Goal: Information Seeking & Learning: Learn about a topic

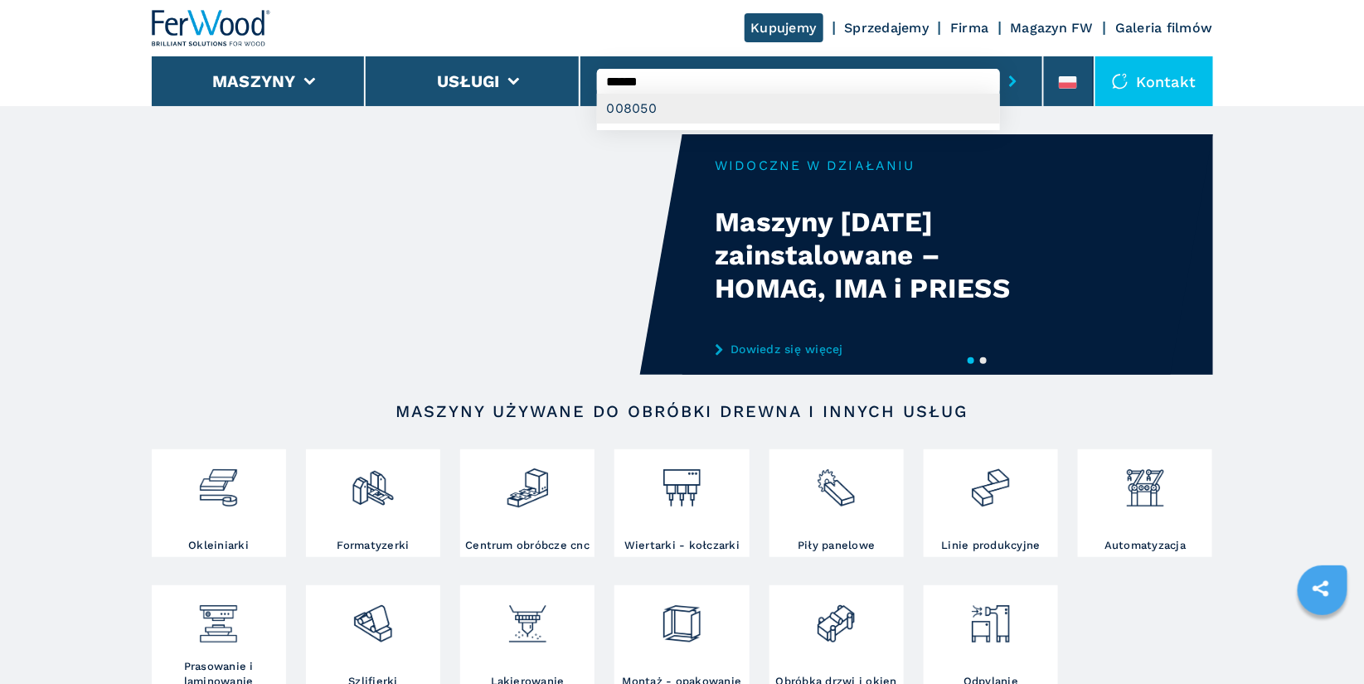
type input "******"
click at [686, 104] on div "008050" at bounding box center [798, 109] width 403 height 30
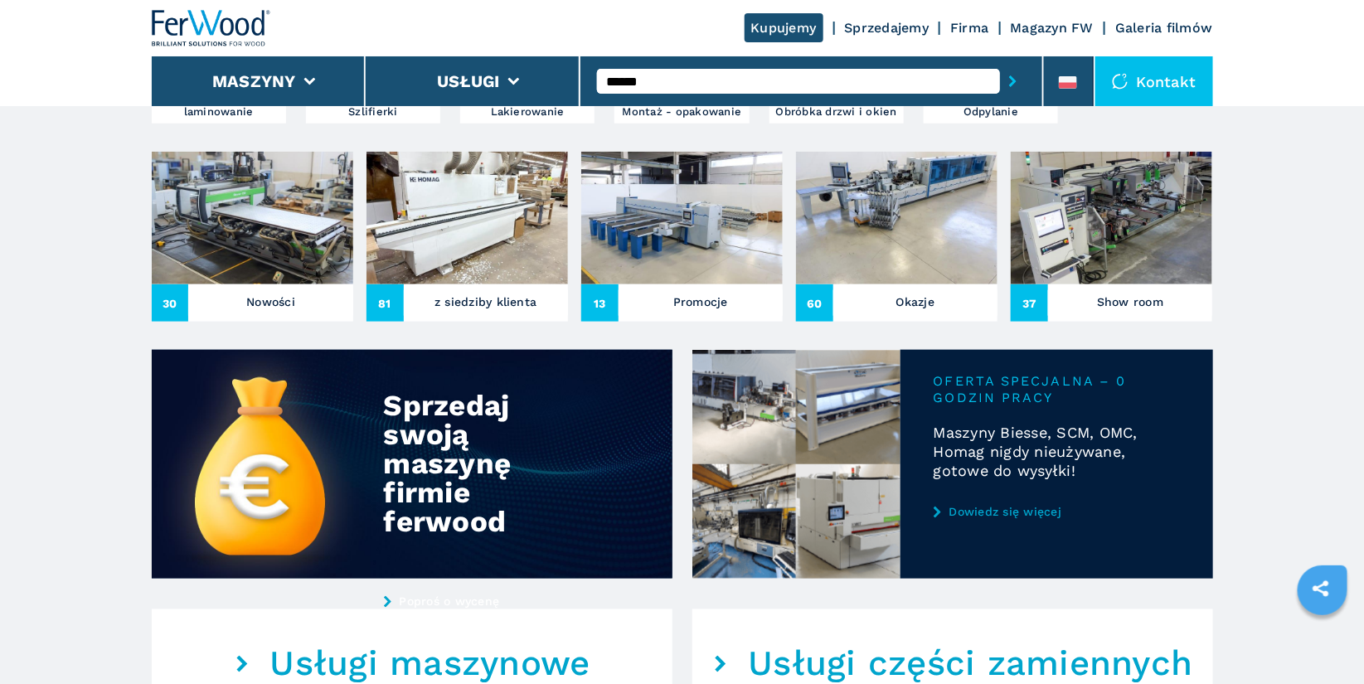
scroll to position [601, 0]
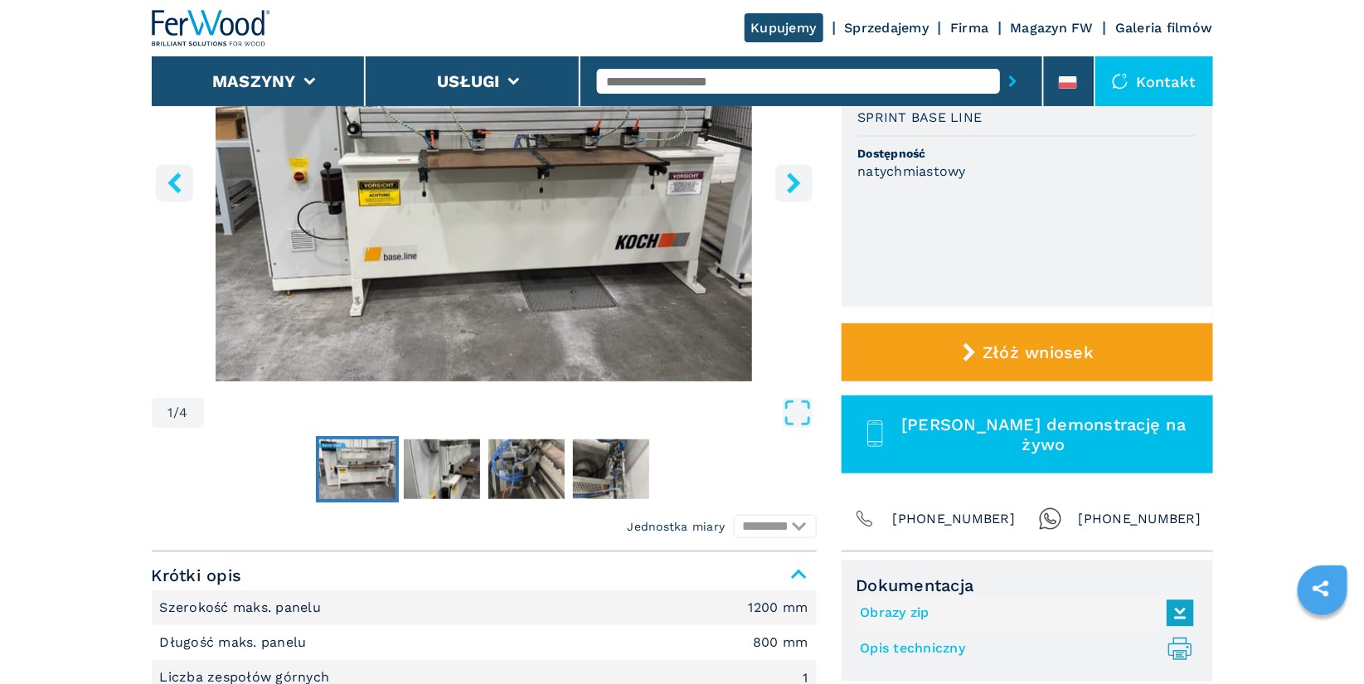
scroll to position [284, 0]
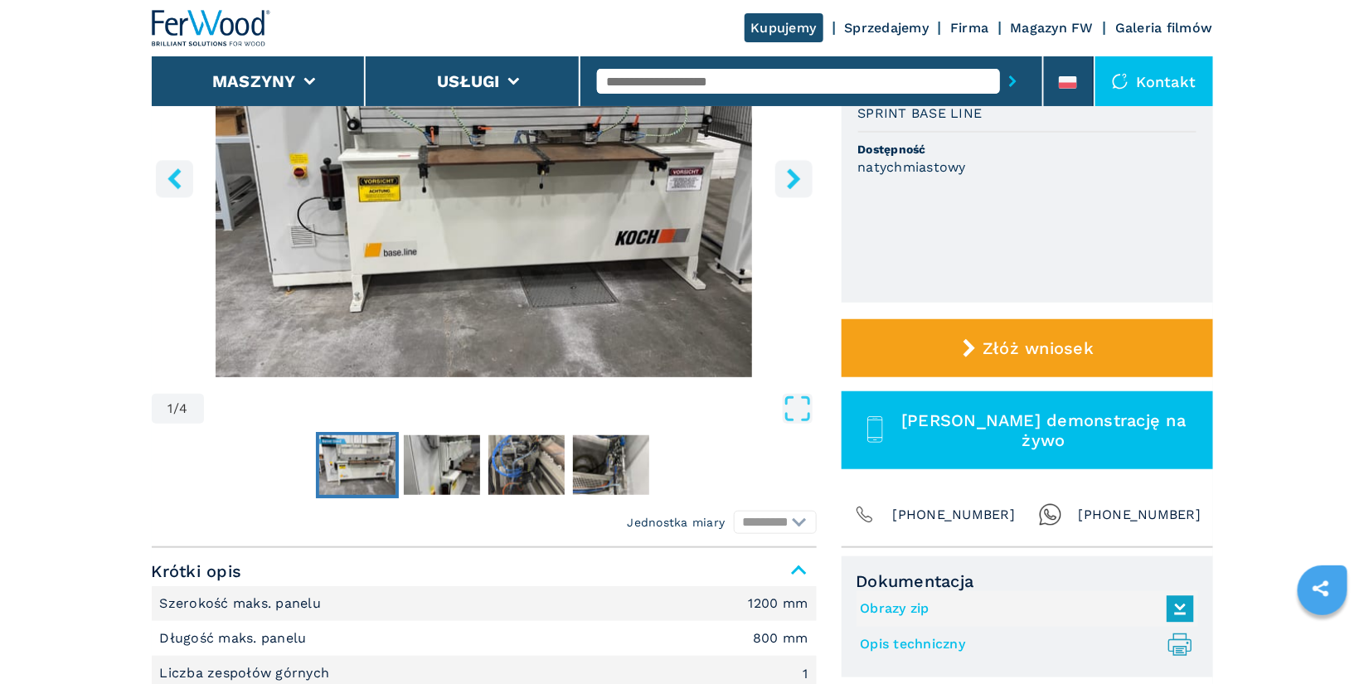
click at [910, 644] on link "Opis techniczny .prefix__st0{stroke-linecap:round;stroke-linejoin:round}.prefix…" at bounding box center [1023, 644] width 325 height 27
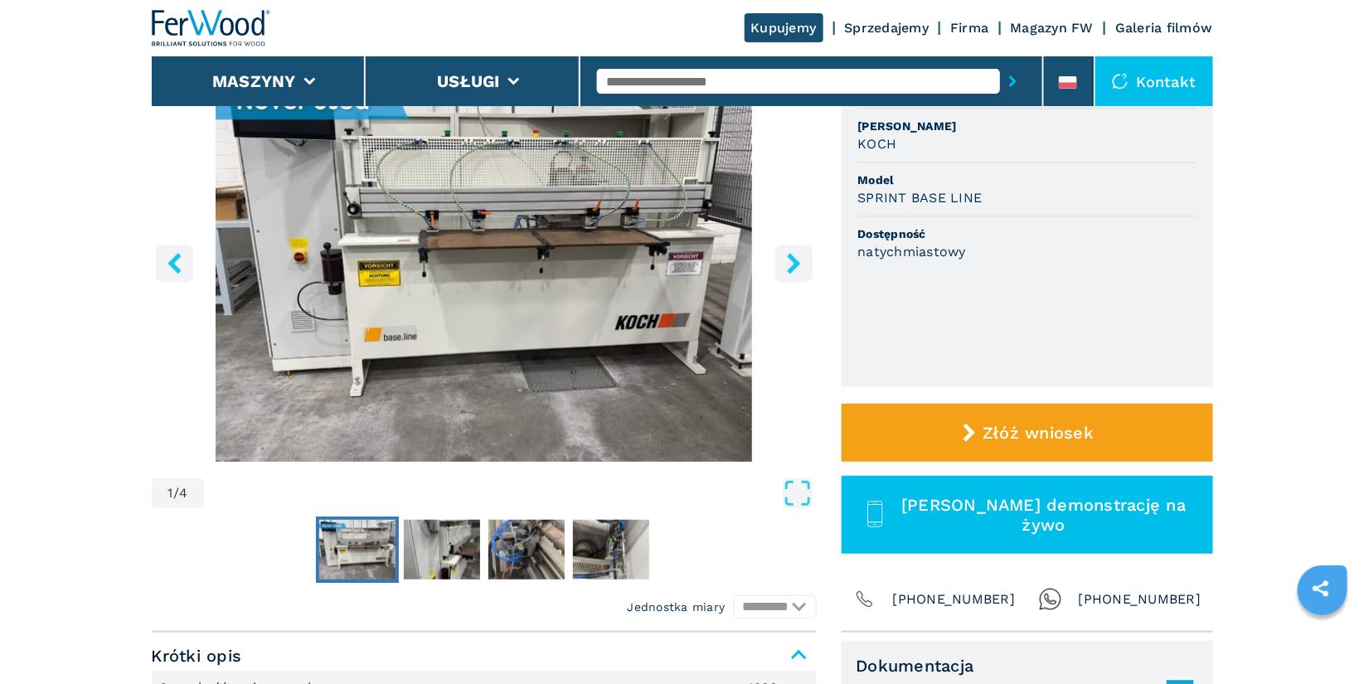
scroll to position [187, 0]
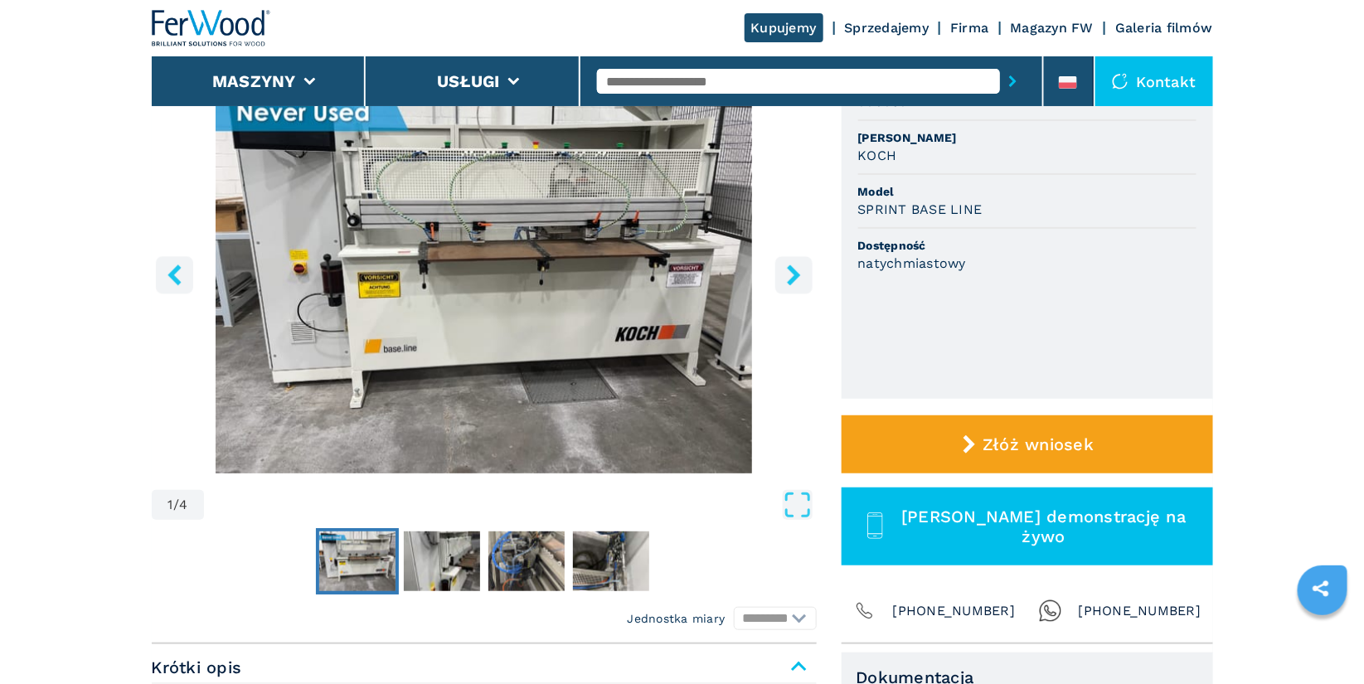
click at [798, 272] on icon "right-button" at bounding box center [793, 274] width 21 height 21
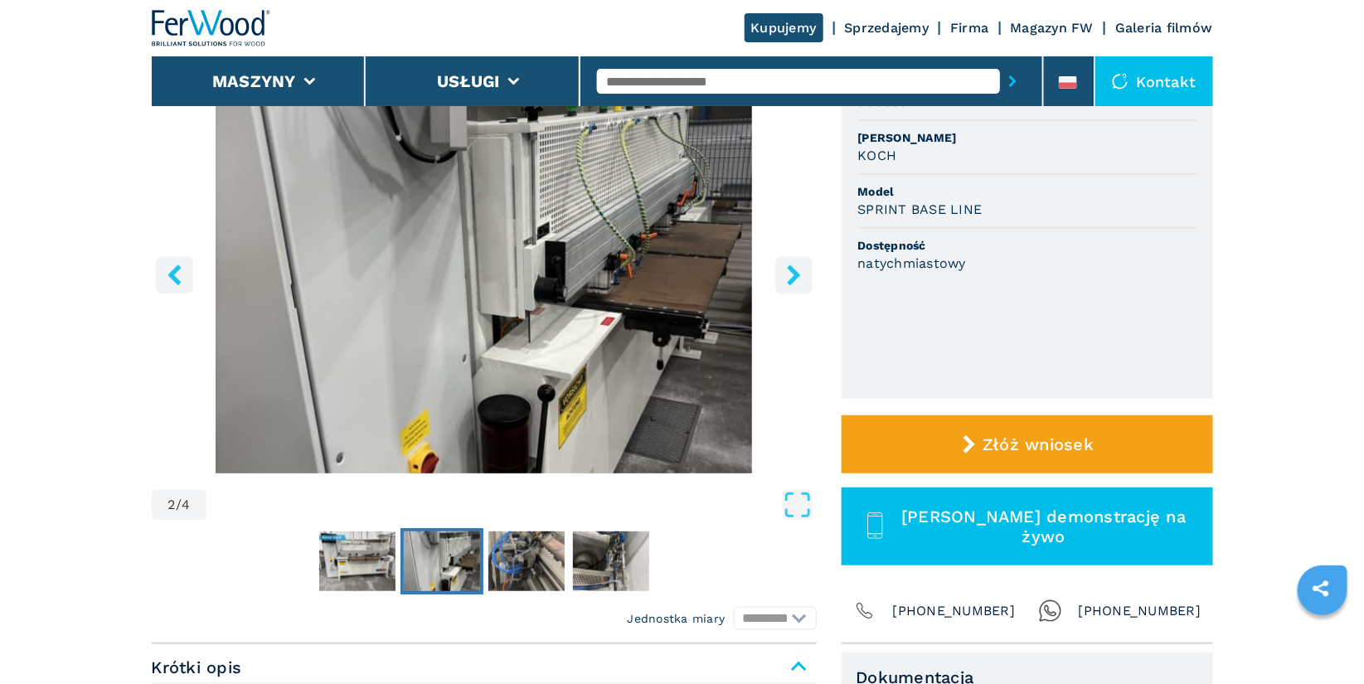
click at [643, 88] on input "text" at bounding box center [798, 81] width 403 height 25
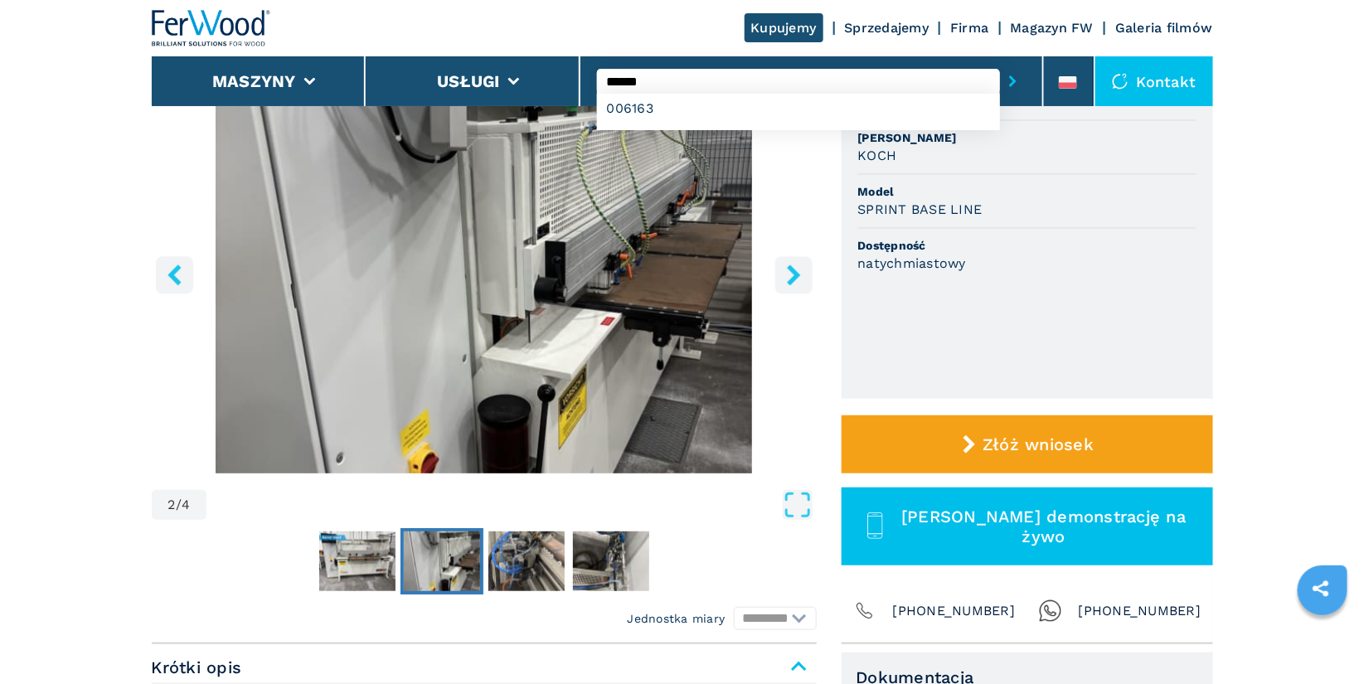
type input "******"
click at [1000, 62] on button "submit-button" at bounding box center [1013, 81] width 26 height 38
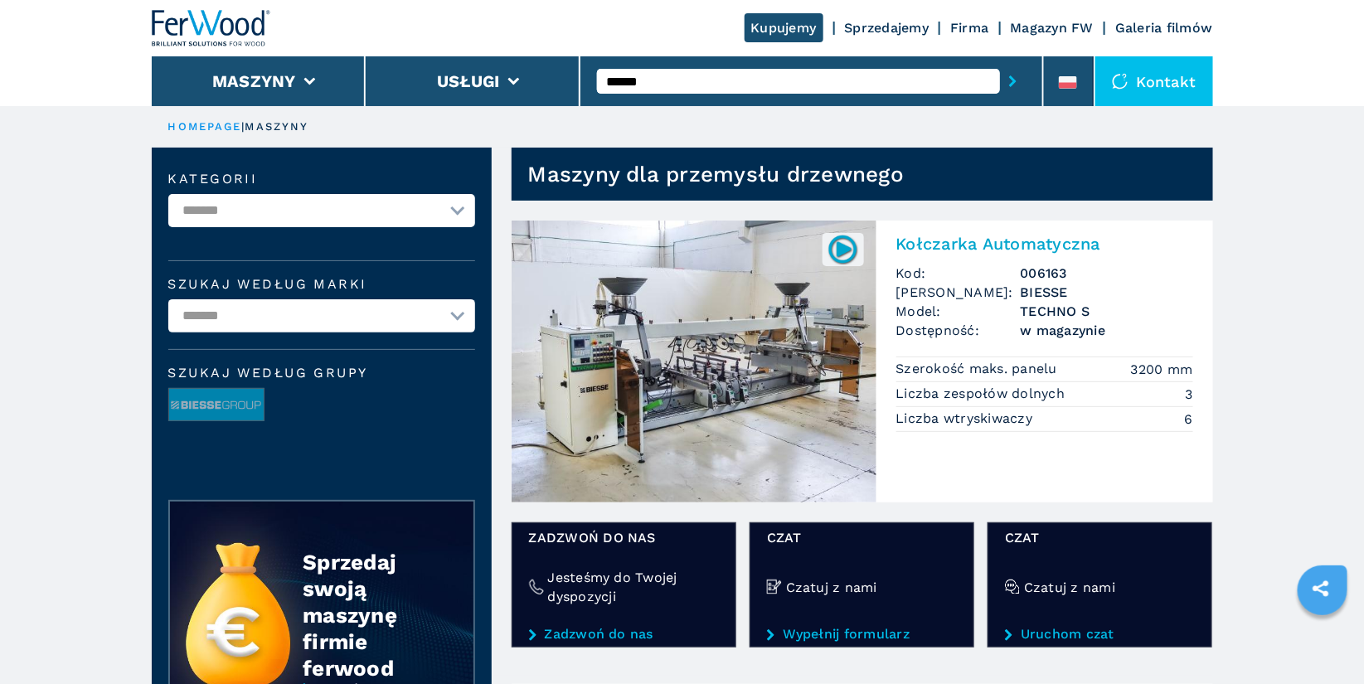
click at [981, 242] on h2 "Kołczarka Automatyczna" at bounding box center [1044, 244] width 297 height 20
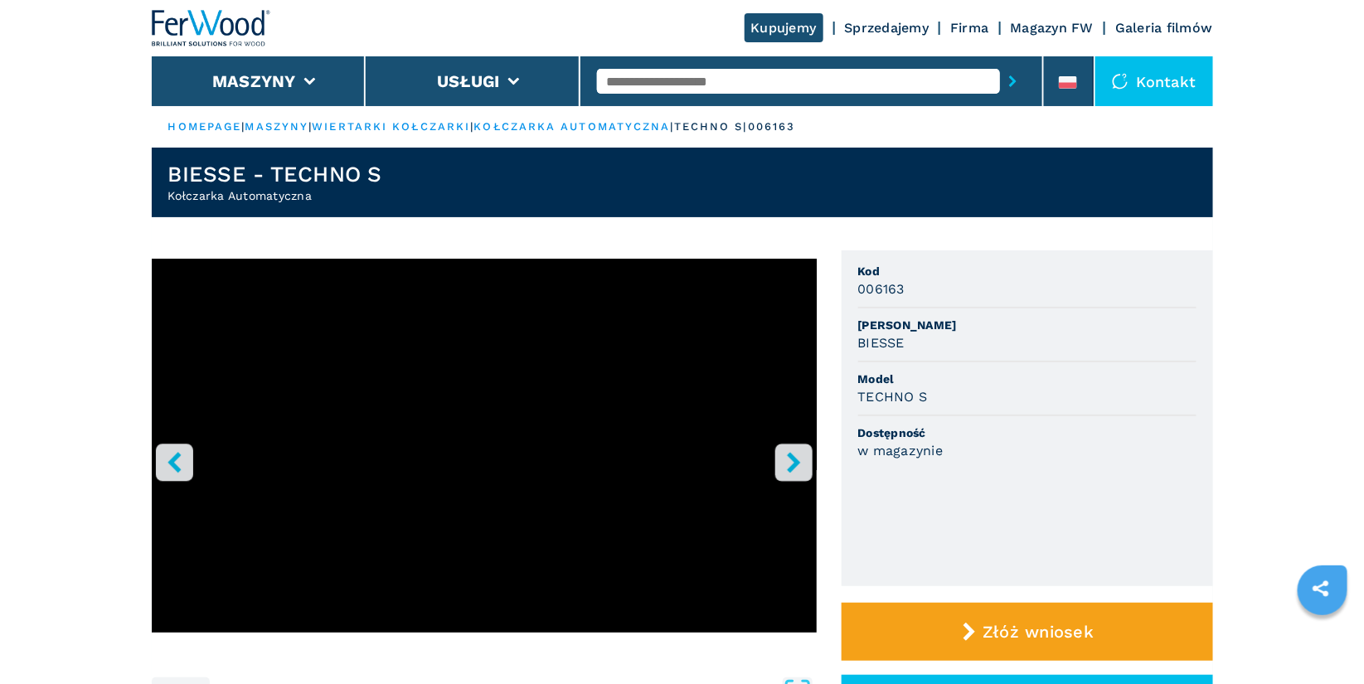
click at [794, 465] on icon "right-button" at bounding box center [793, 462] width 13 height 21
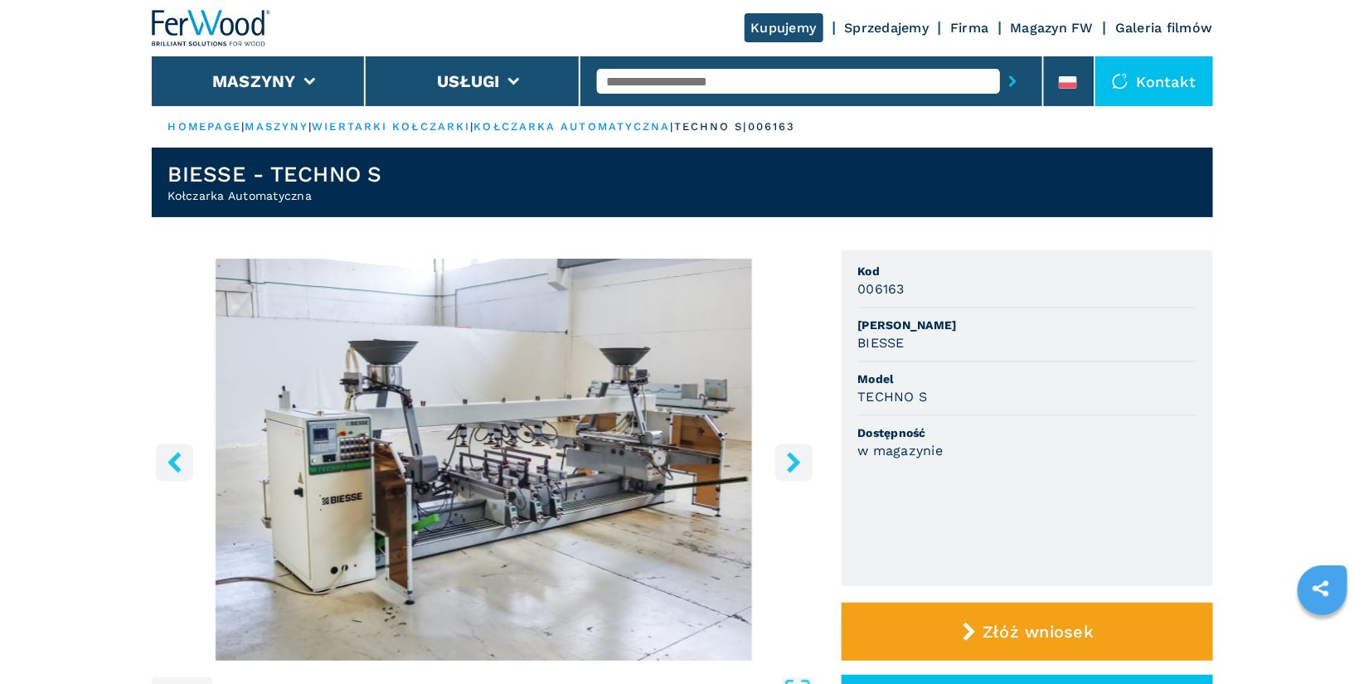
click at [794, 465] on icon "right-button" at bounding box center [793, 462] width 13 height 21
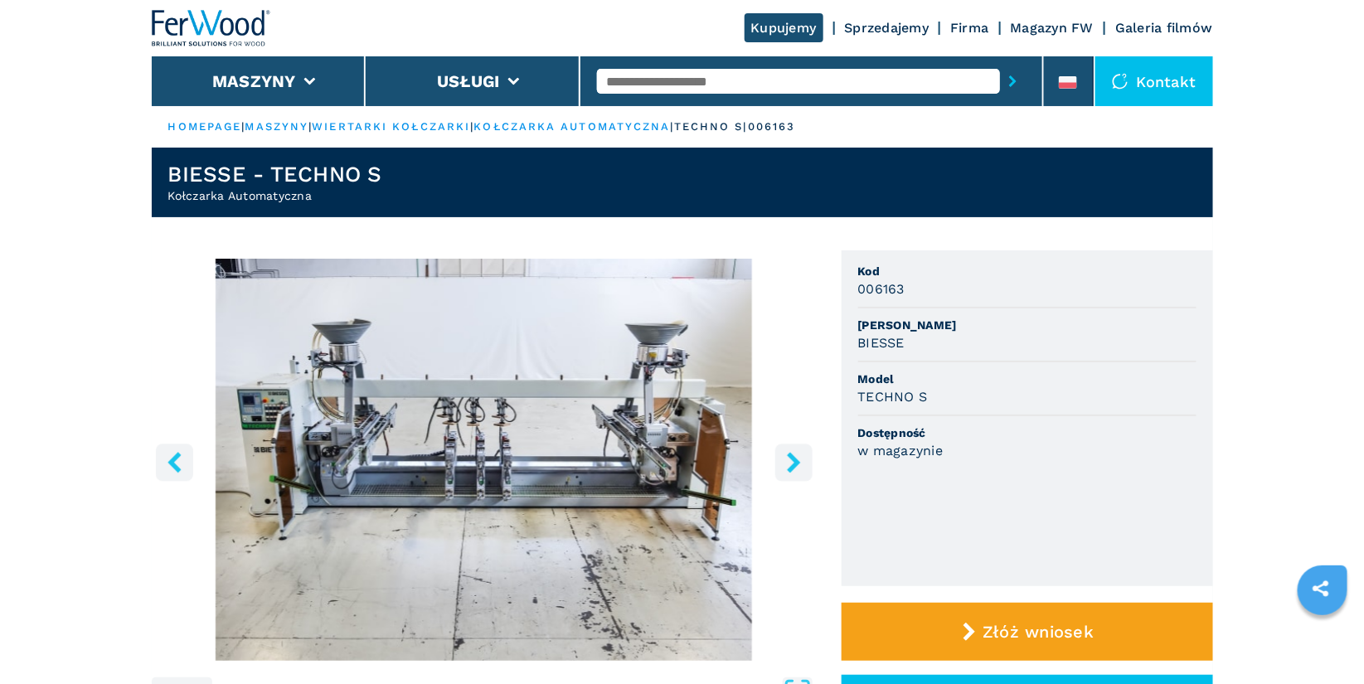
click at [794, 465] on icon "right-button" at bounding box center [793, 462] width 13 height 21
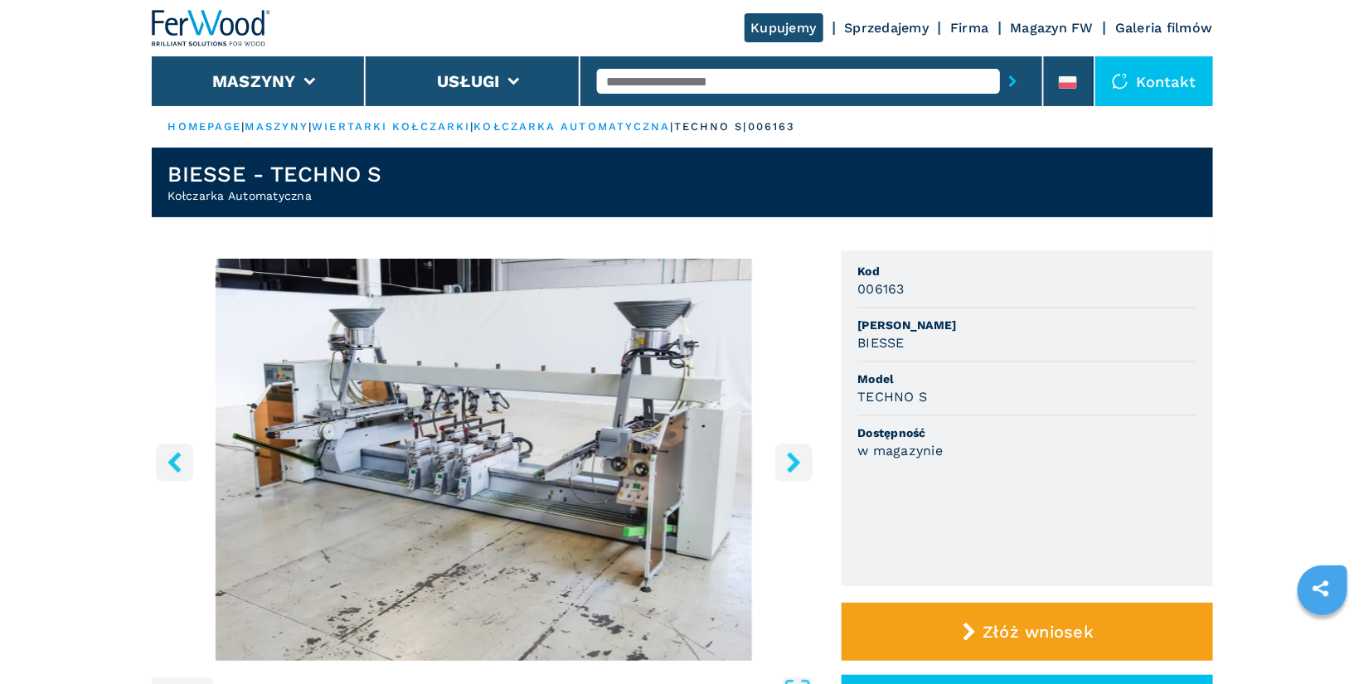
click at [794, 465] on icon "right-button" at bounding box center [793, 462] width 13 height 21
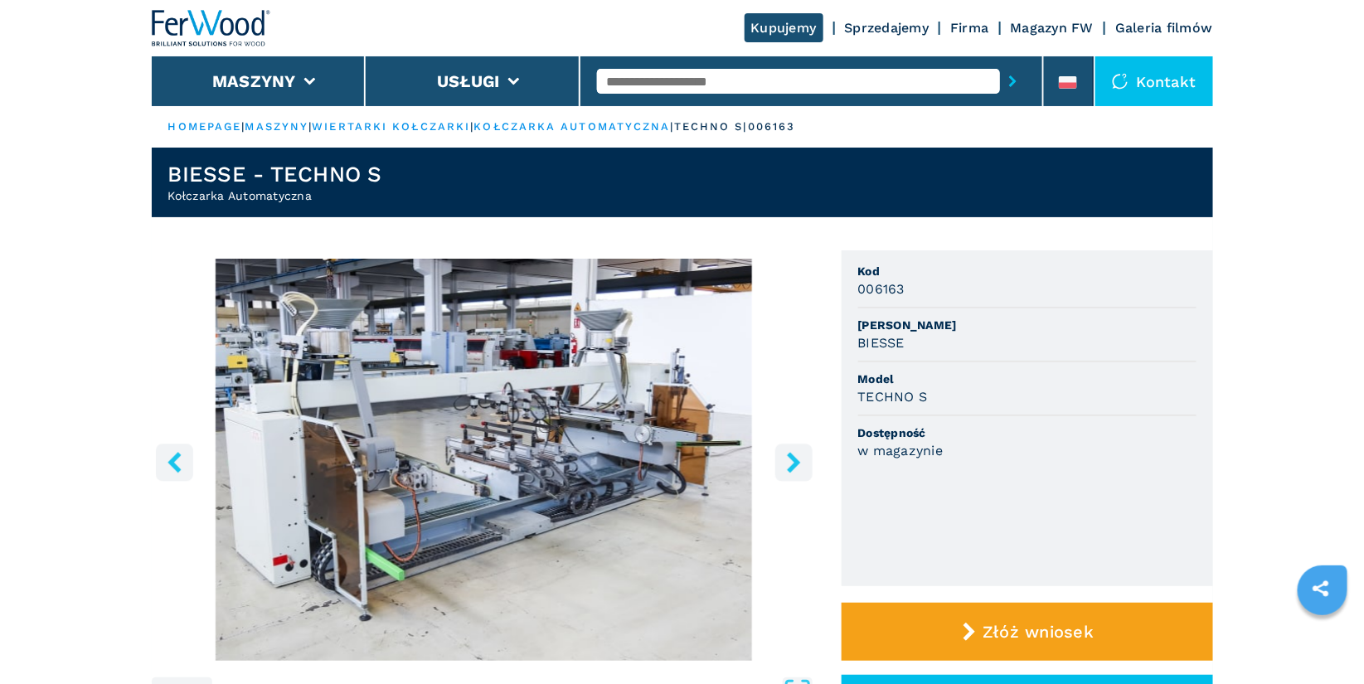
click at [794, 465] on icon "right-button" at bounding box center [793, 462] width 13 height 21
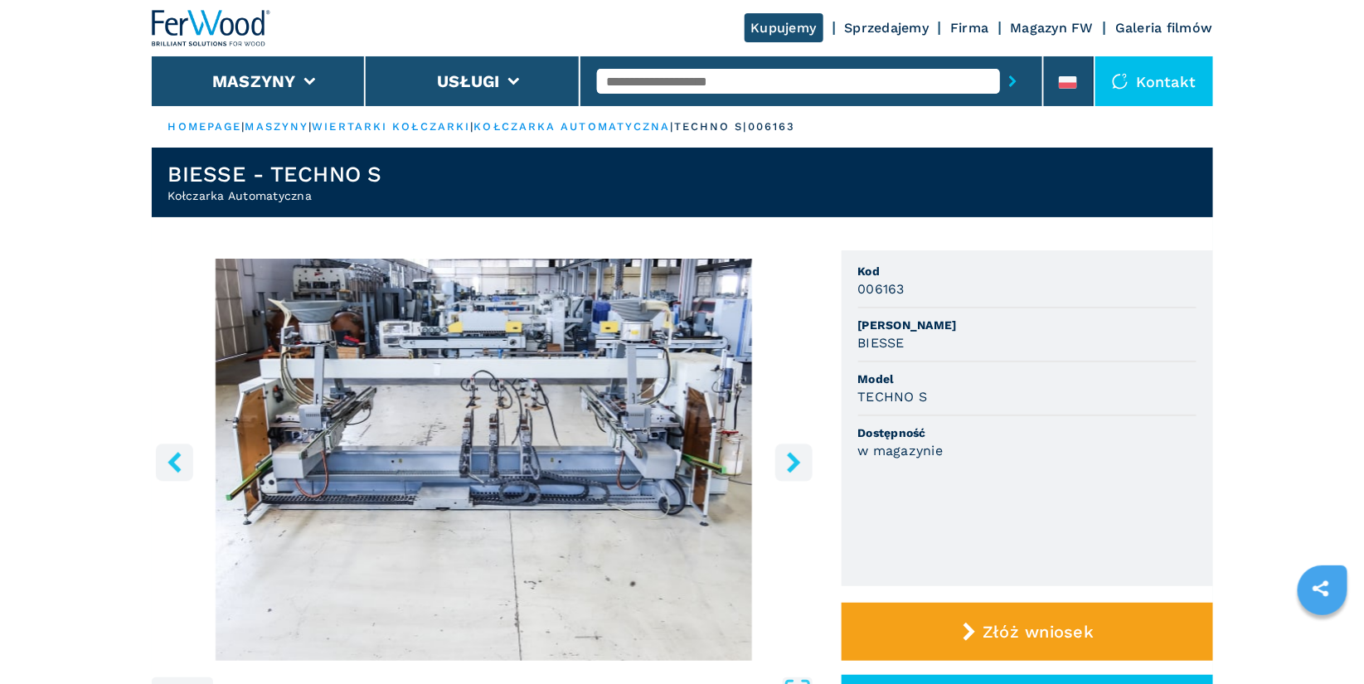
click at [794, 465] on icon "right-button" at bounding box center [793, 462] width 13 height 21
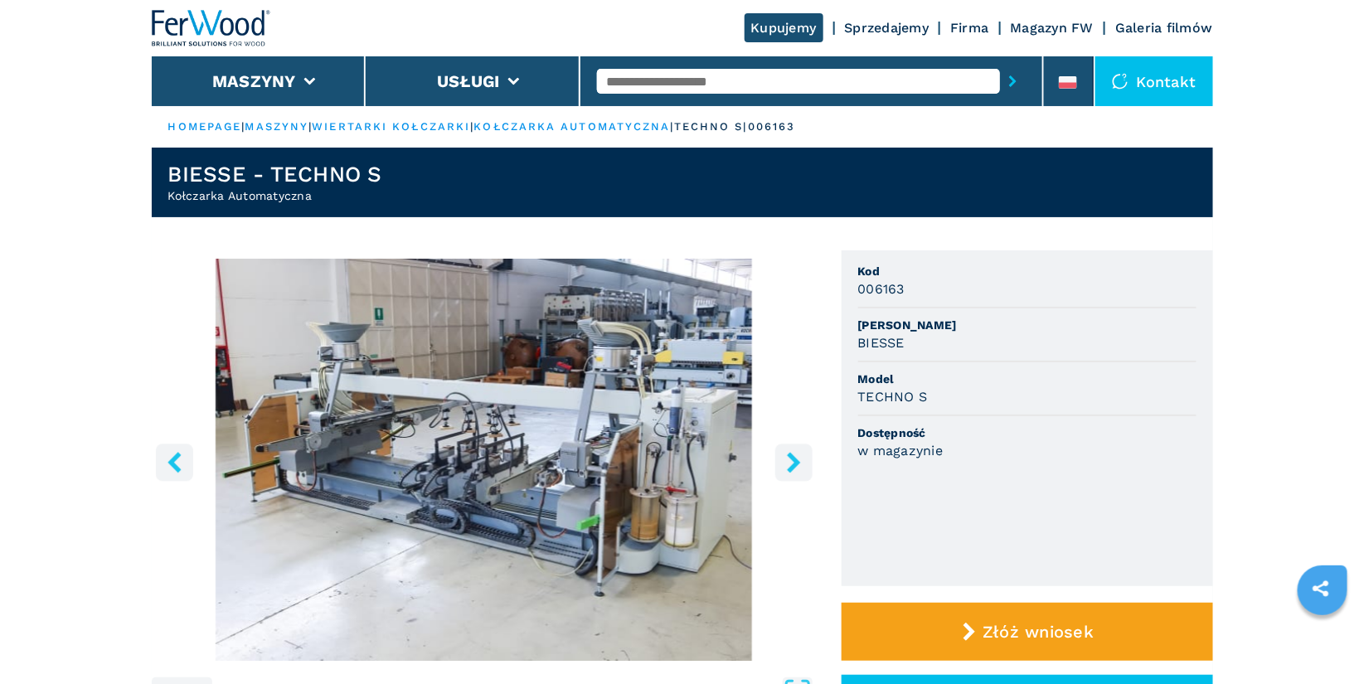
click at [794, 465] on icon "right-button" at bounding box center [793, 462] width 13 height 21
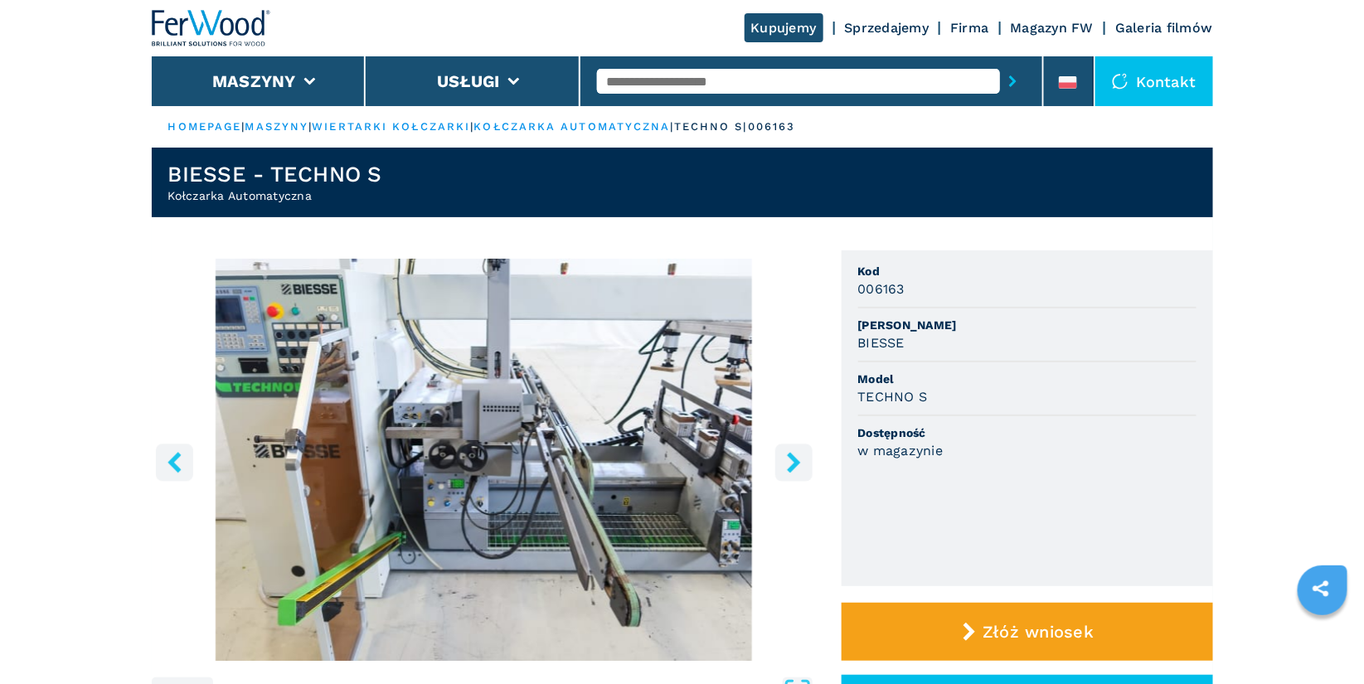
click at [794, 465] on icon "right-button" at bounding box center [793, 462] width 13 height 21
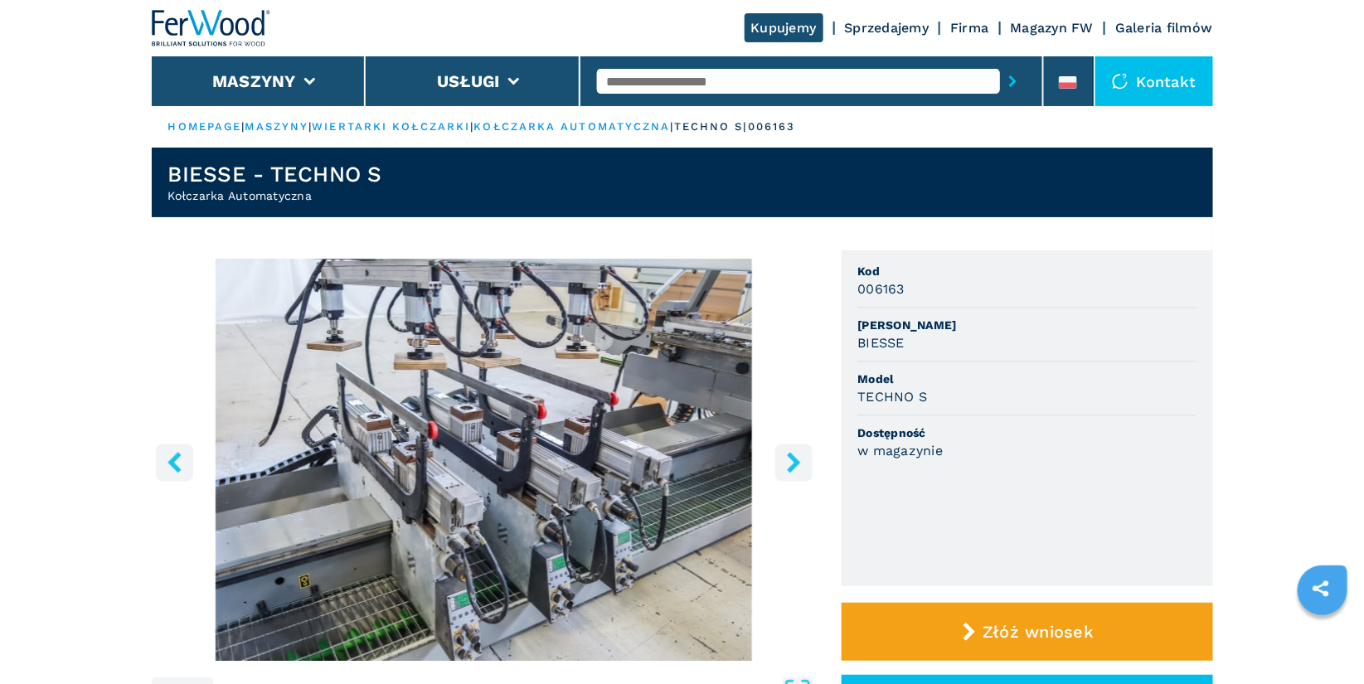
click at [794, 465] on icon "right-button" at bounding box center [793, 462] width 13 height 21
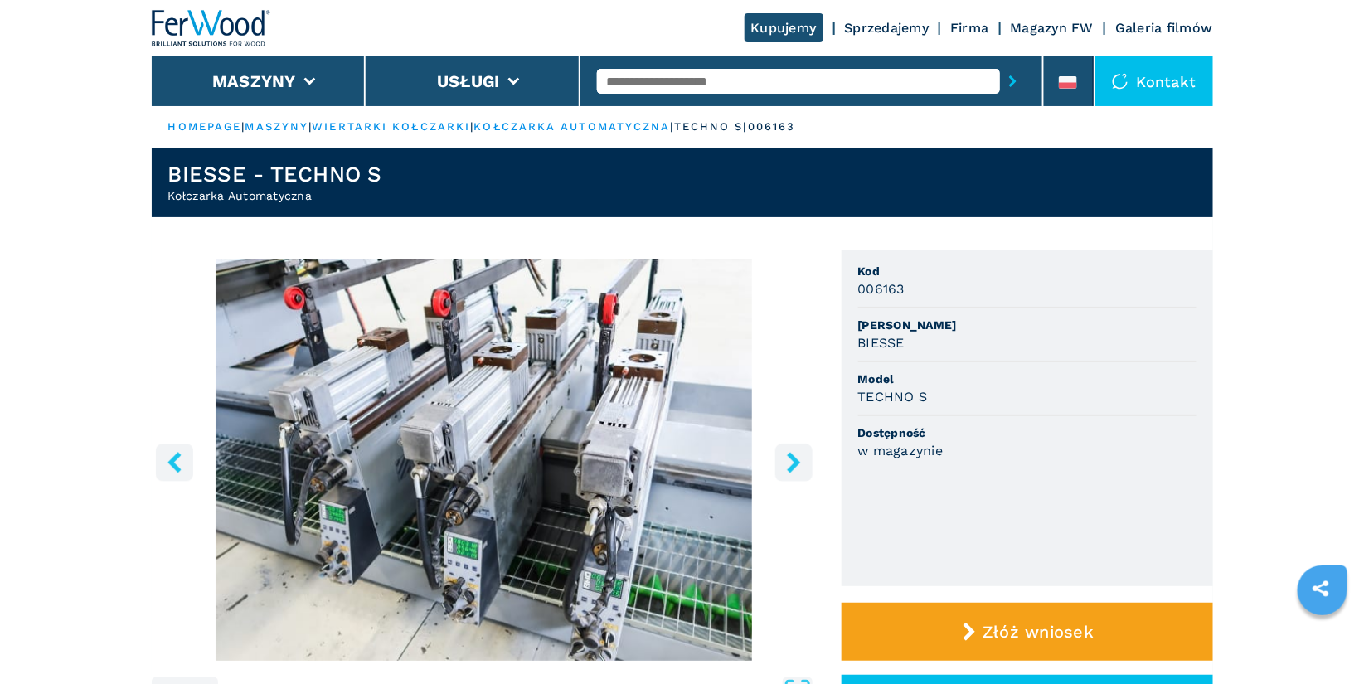
click at [742, 345] on img "Go to Slide 10" at bounding box center [484, 460] width 665 height 402
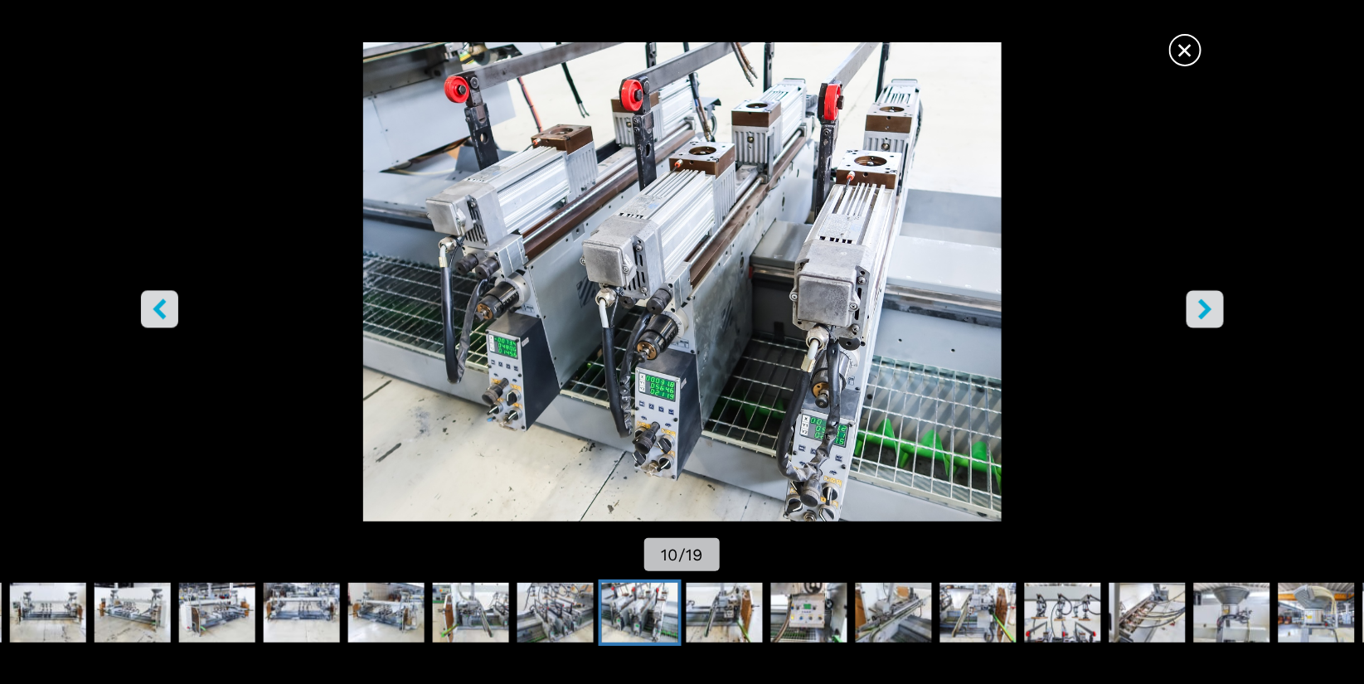
click at [1203, 314] on icon "right-button" at bounding box center [1204, 308] width 13 height 21
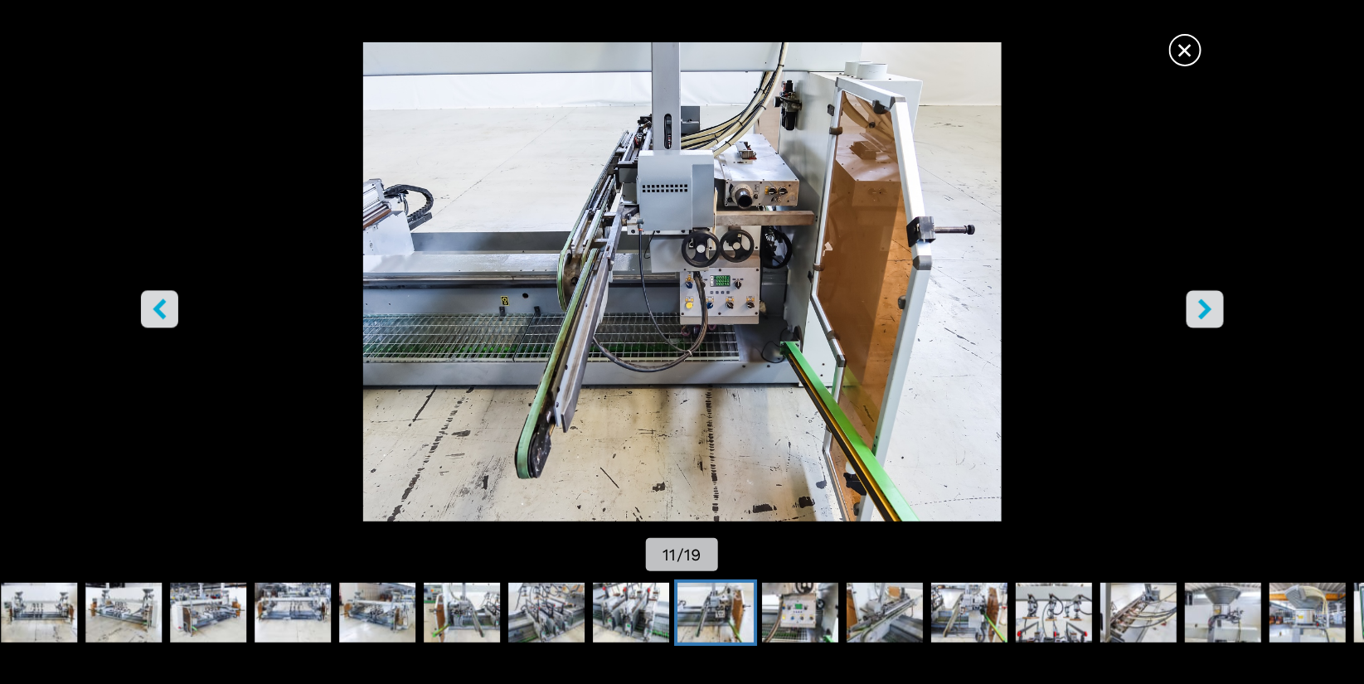
click at [1203, 314] on icon "right-button" at bounding box center [1204, 308] width 13 height 21
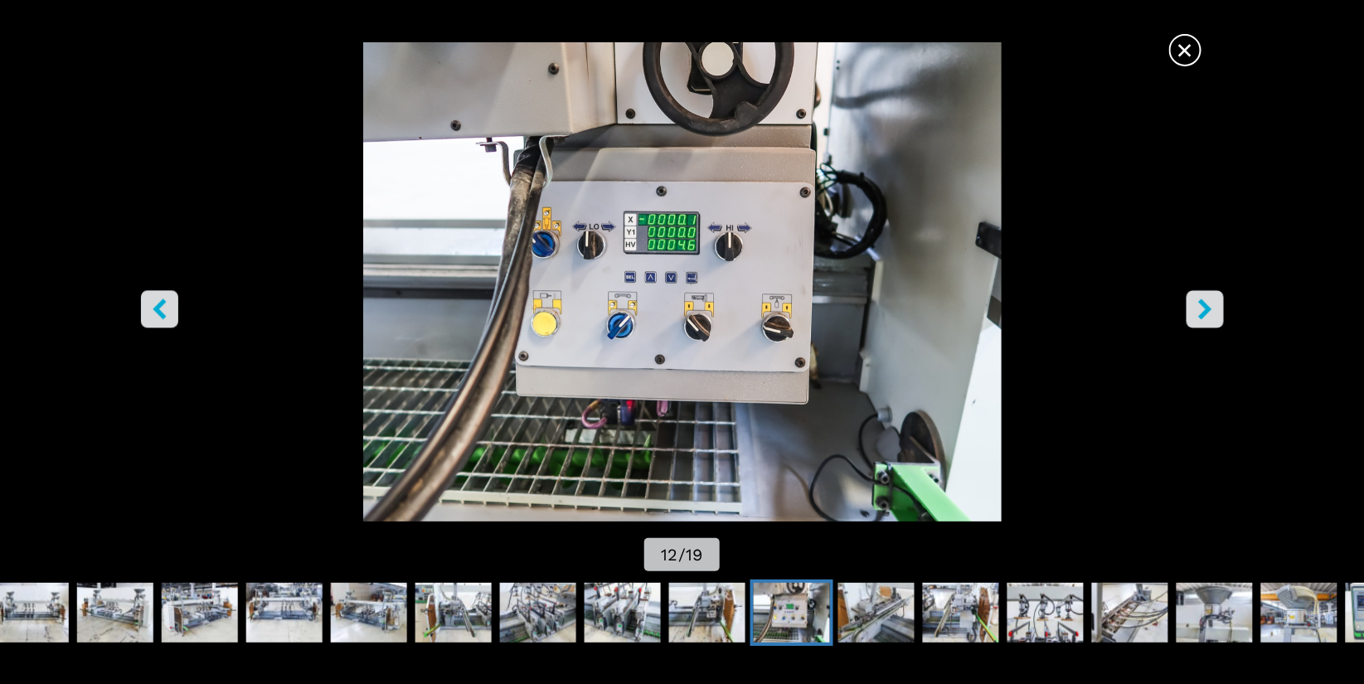
click at [1203, 314] on icon "right-button" at bounding box center [1204, 308] width 13 height 21
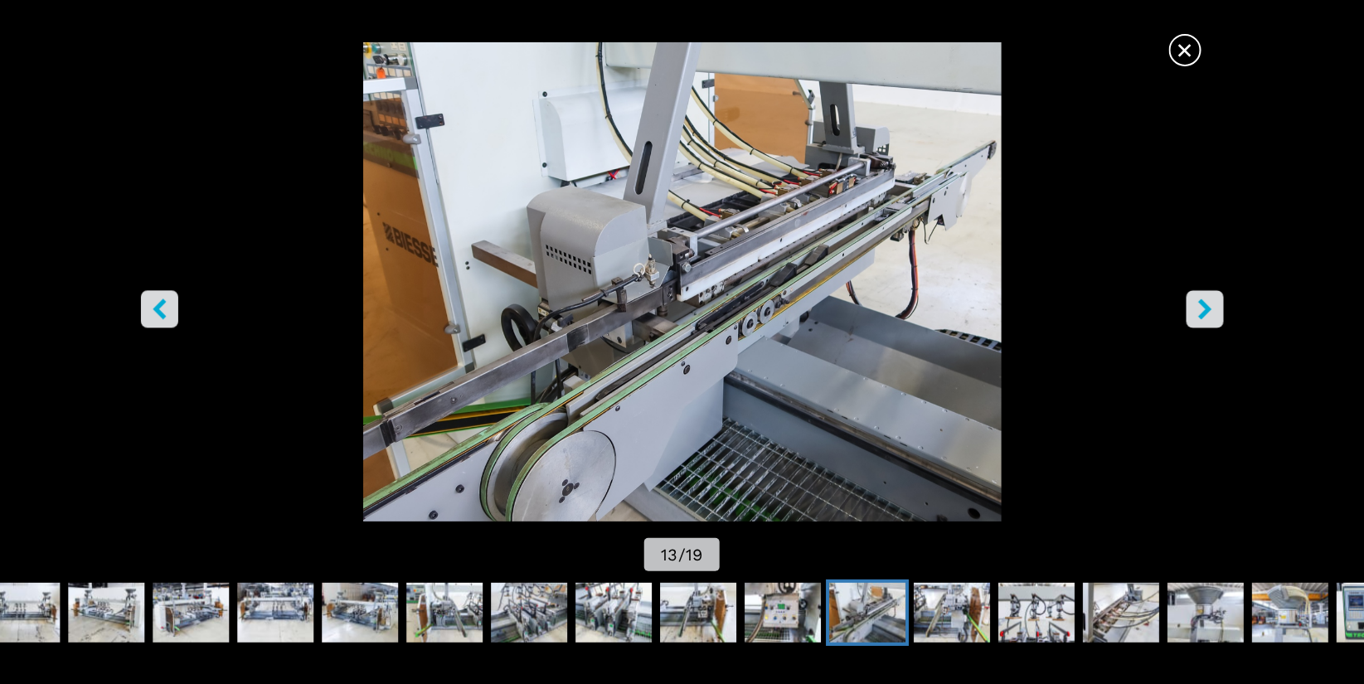
click at [1191, 51] on span "×" at bounding box center [1185, 46] width 29 height 29
